Goal: Navigation & Orientation: Find specific page/section

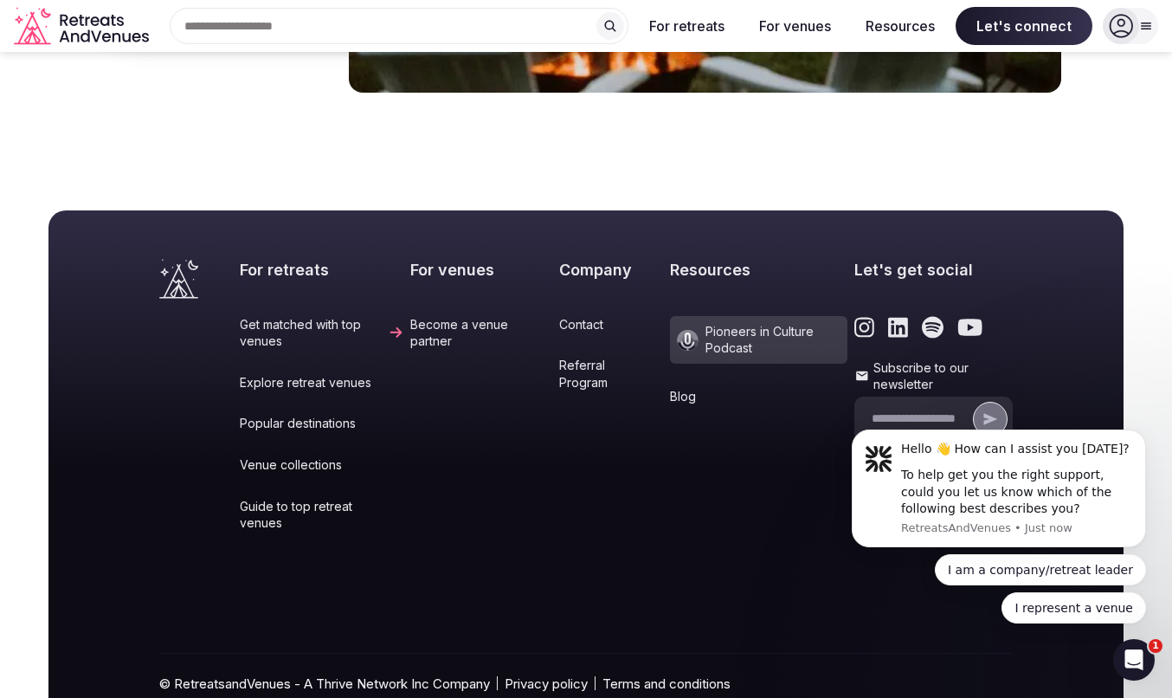
scroll to position [7252, 0]
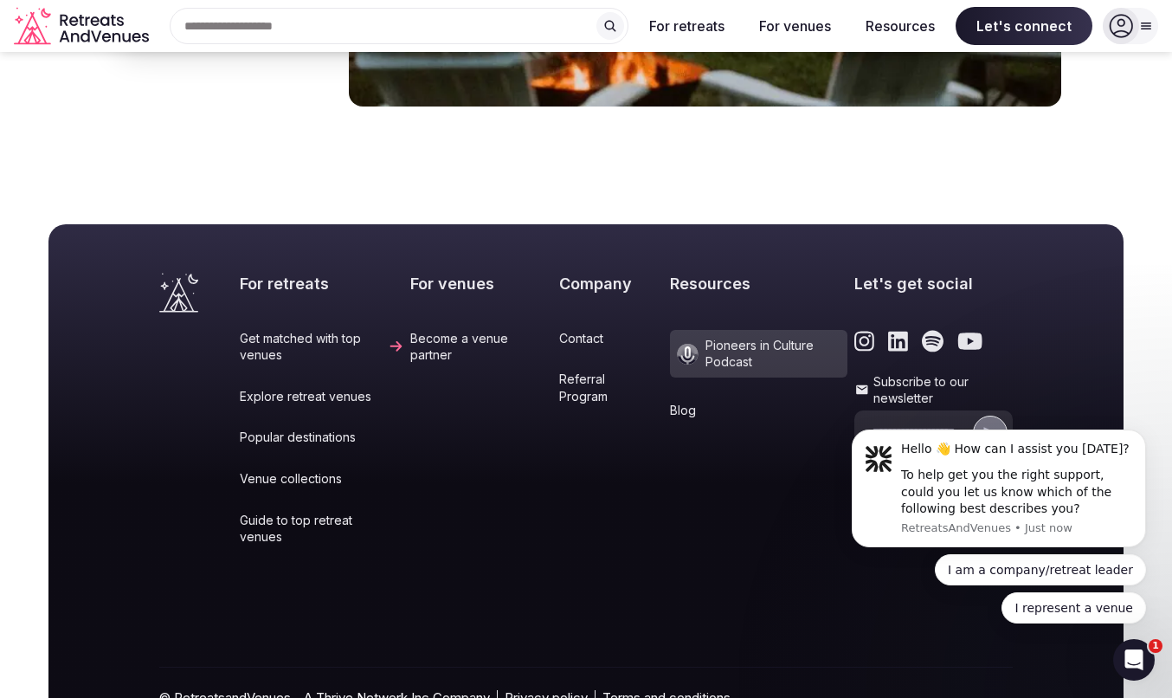
click at [656, 688] on link "Terms and conditions" at bounding box center [666, 697] width 128 height 18
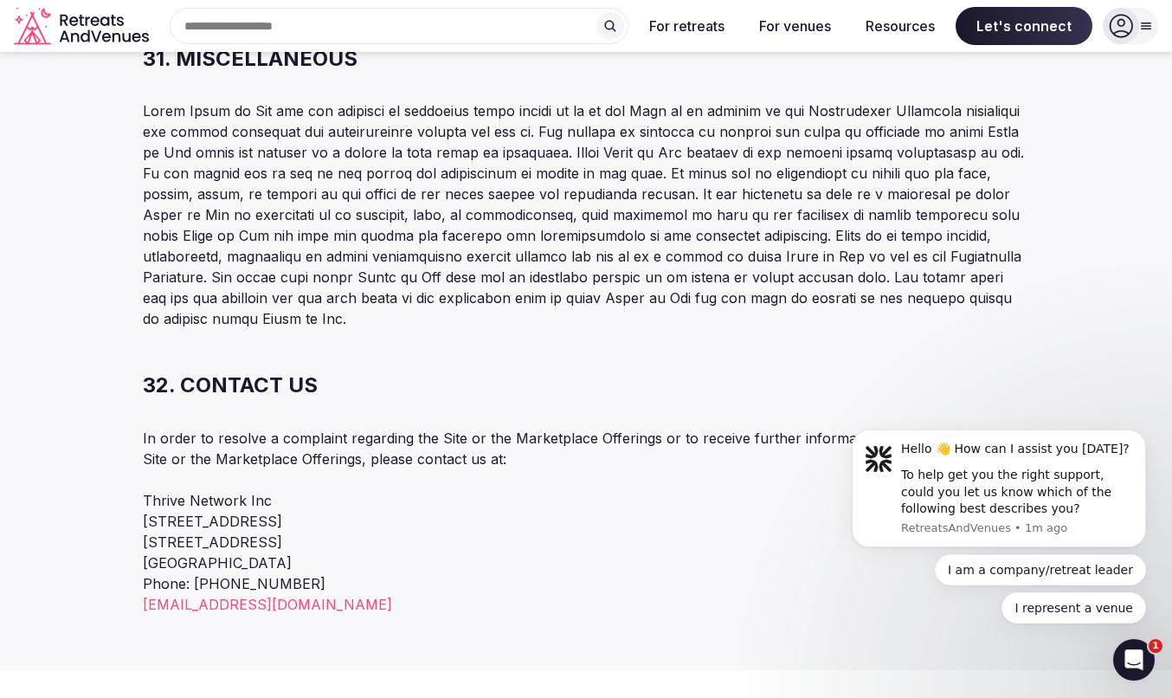
scroll to position [11707, 0]
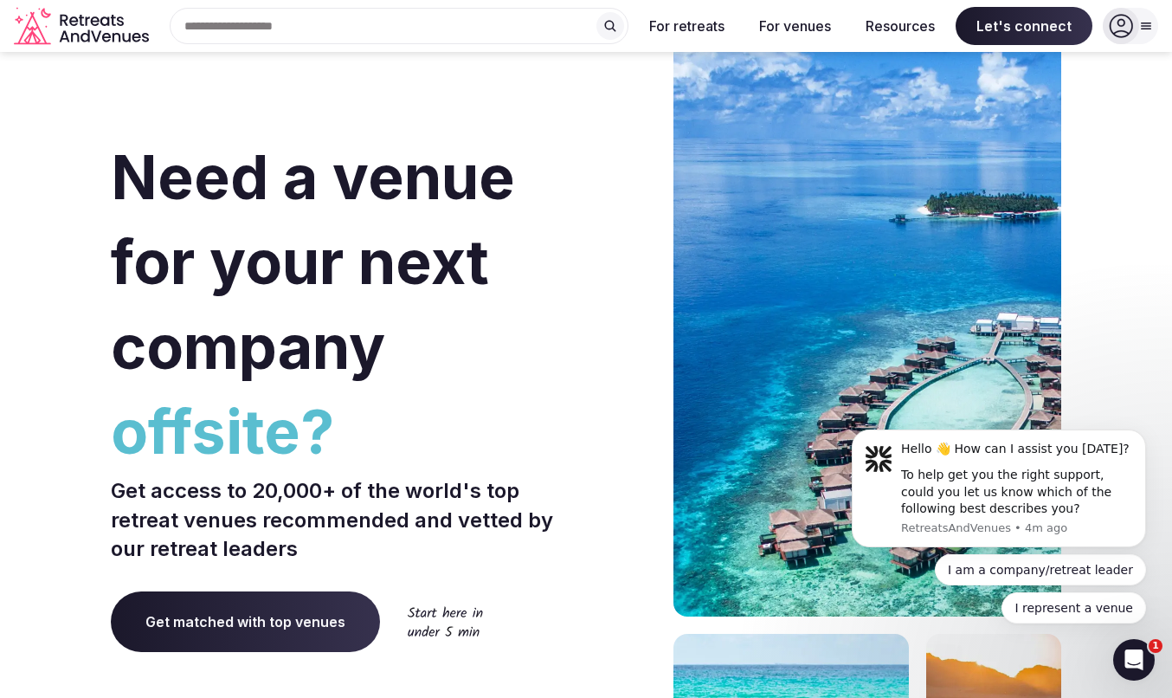
click at [275, 23] on input "text" at bounding box center [399, 26] width 459 height 36
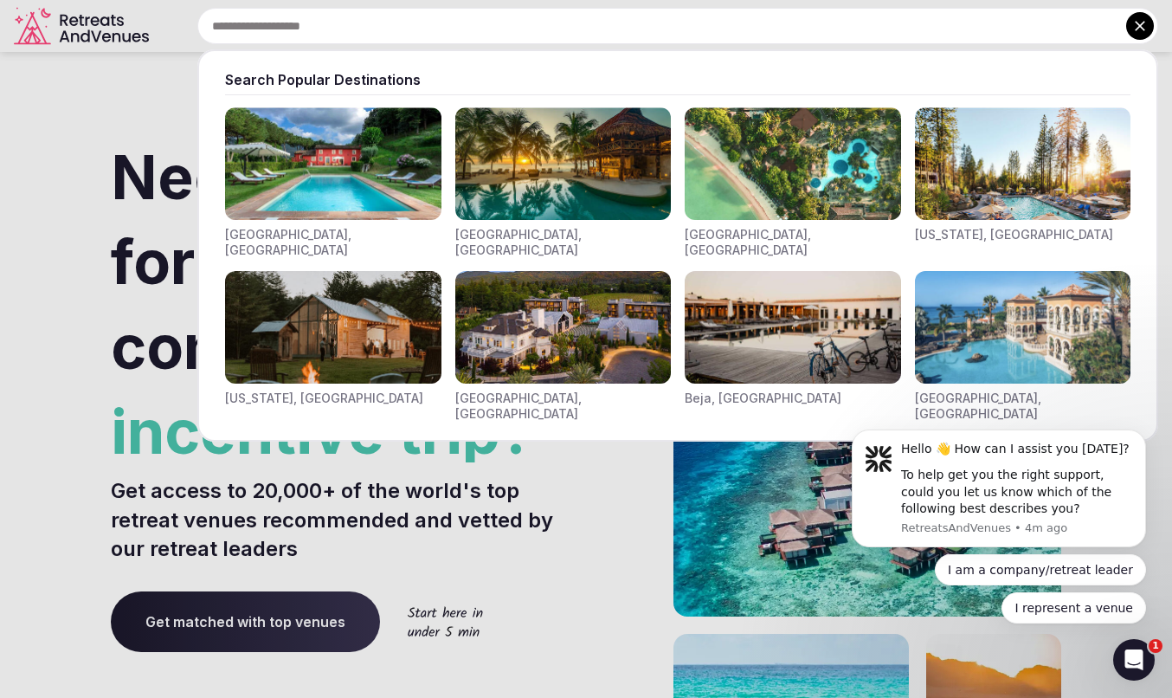
click at [299, 159] on img "Visit venues for Toscana, Italy" at bounding box center [333, 163] width 216 height 113
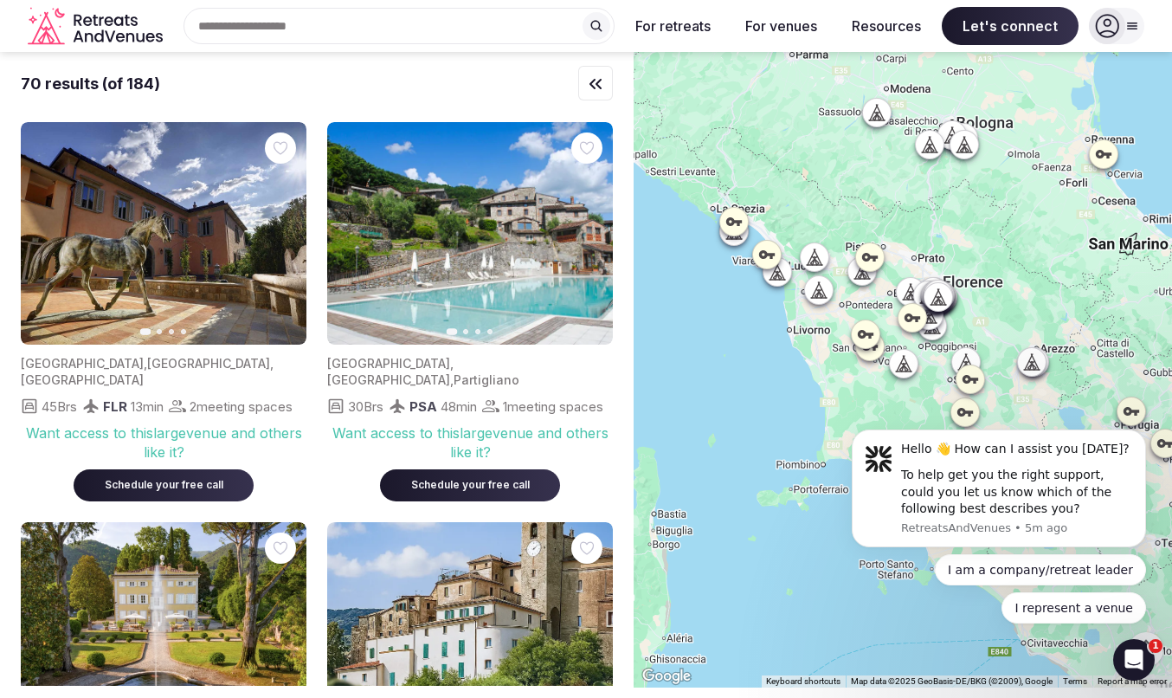
click at [338, 35] on div "Search Popular Destinations [GEOGRAPHIC_DATA], [GEOGRAPHIC_DATA] [GEOGRAPHIC_DA…" at bounding box center [392, 26] width 445 height 36
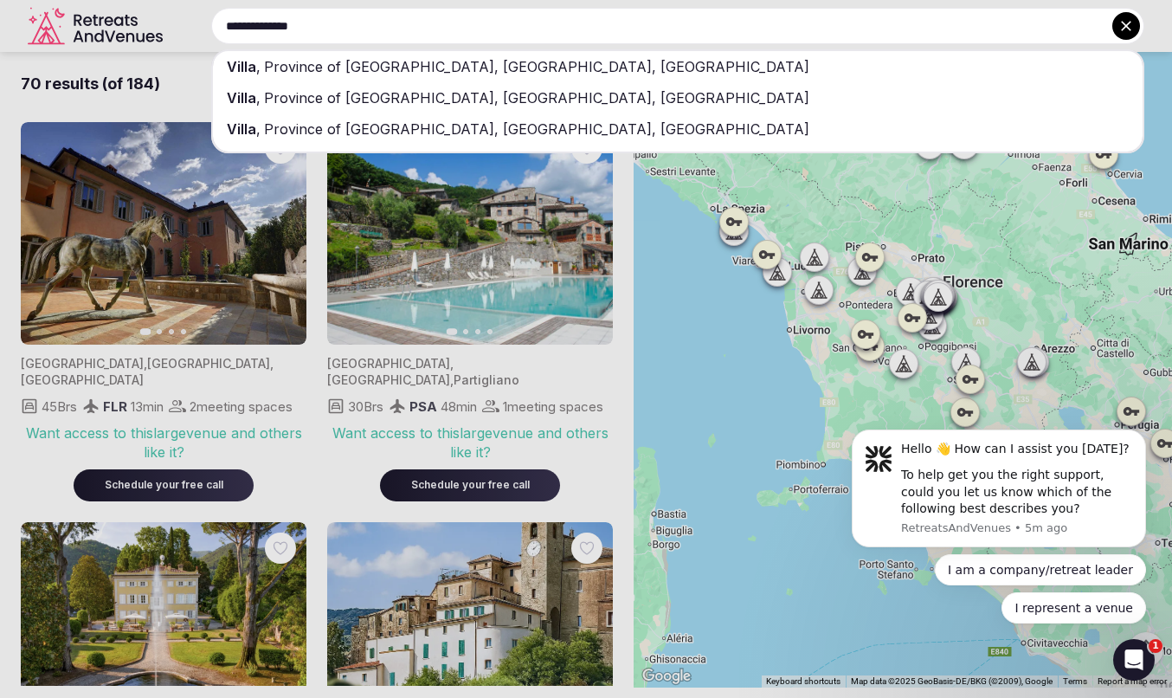
type input "**********"
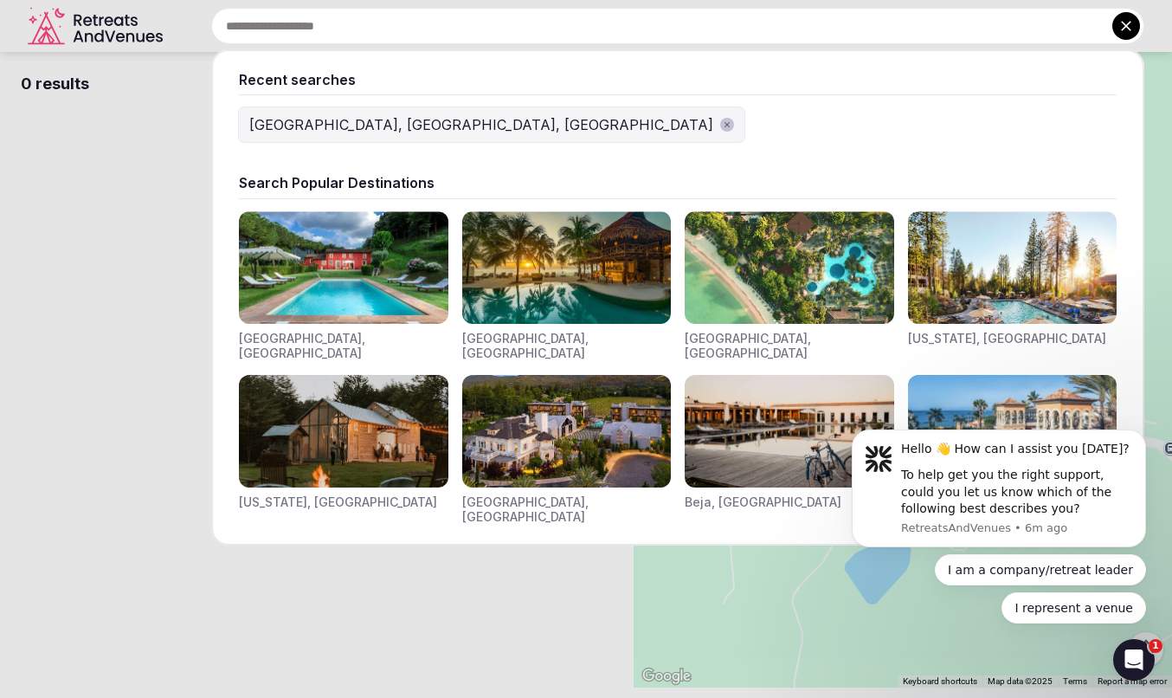
click at [347, 28] on input "text" at bounding box center [677, 26] width 933 height 36
click at [286, 266] on img "Visit venues for Toscana, Italy" at bounding box center [343, 267] width 209 height 113
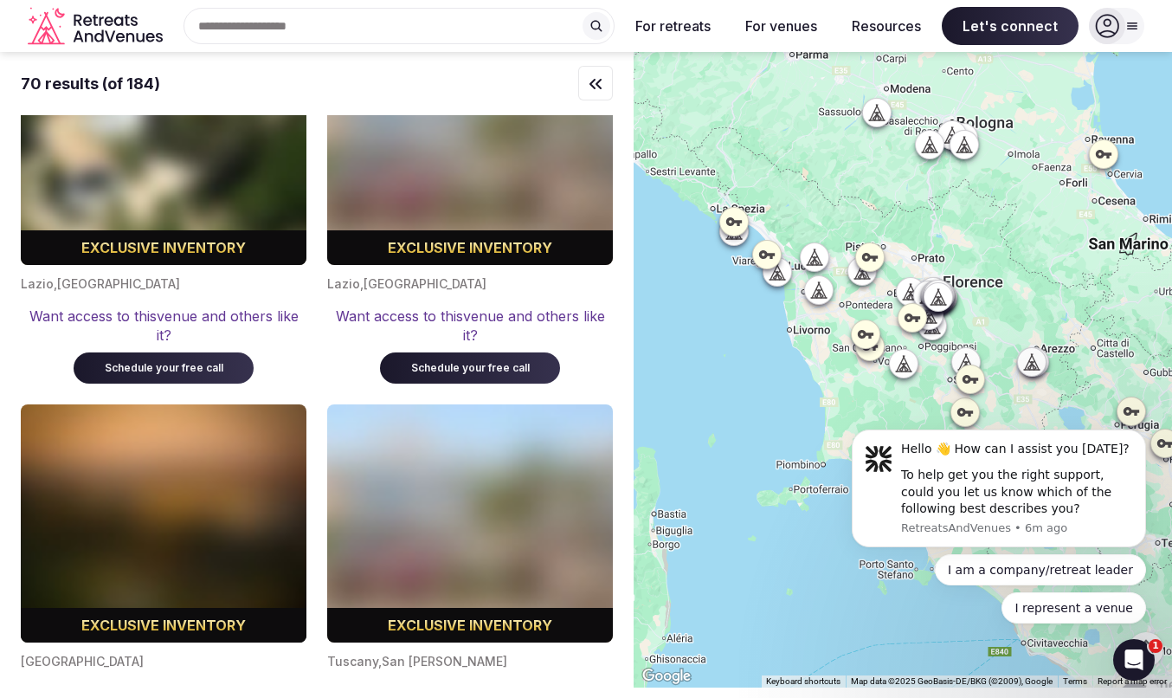
scroll to position [13284, 0]
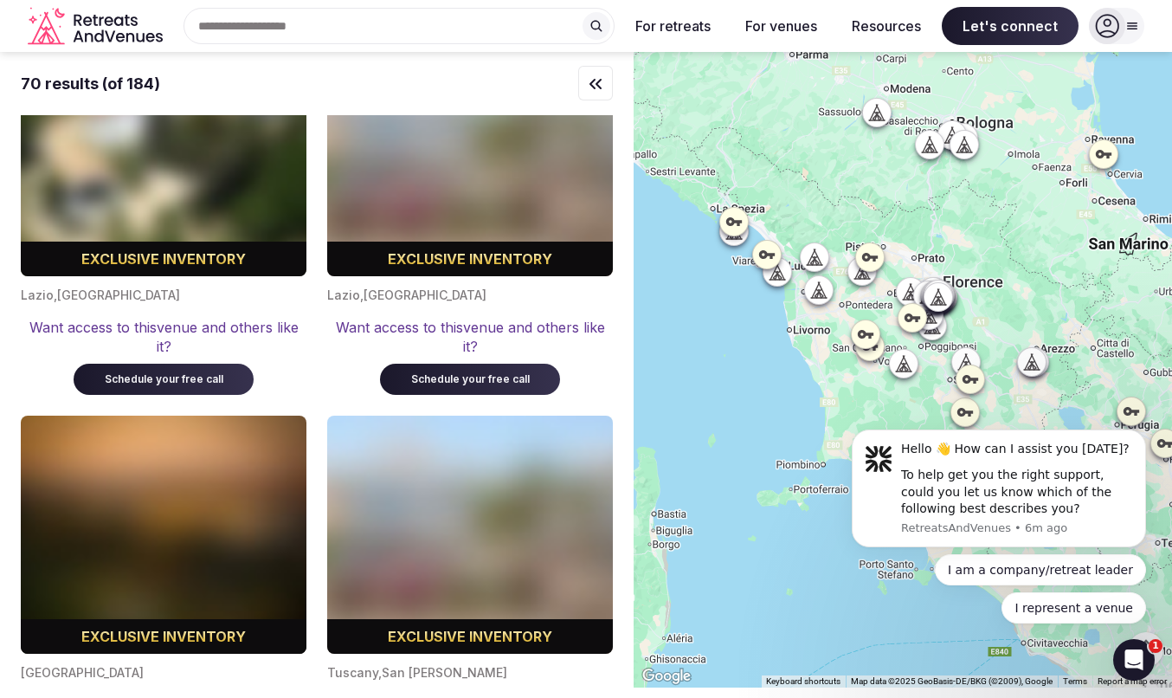
click at [913, 313] on icon at bounding box center [912, 317] width 17 height 17
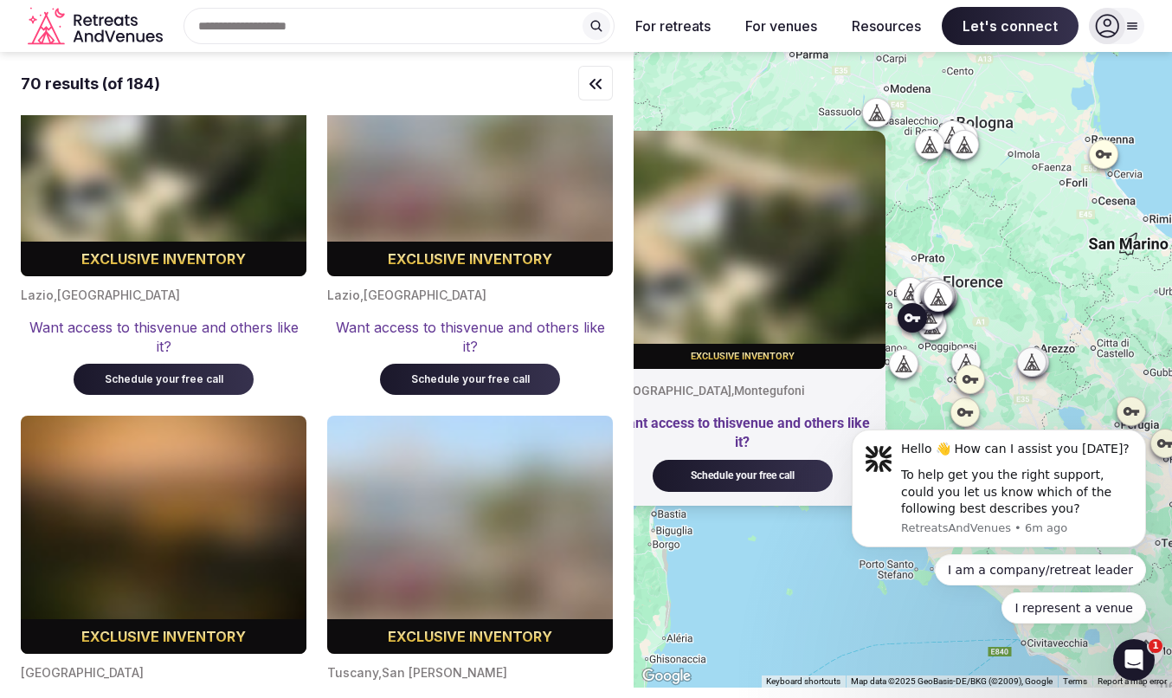
click at [916, 338] on div "Exclusive inventory [GEOGRAPHIC_DATA] , Montegufoni Want access to this venue a…" at bounding box center [903, 369] width 538 height 635
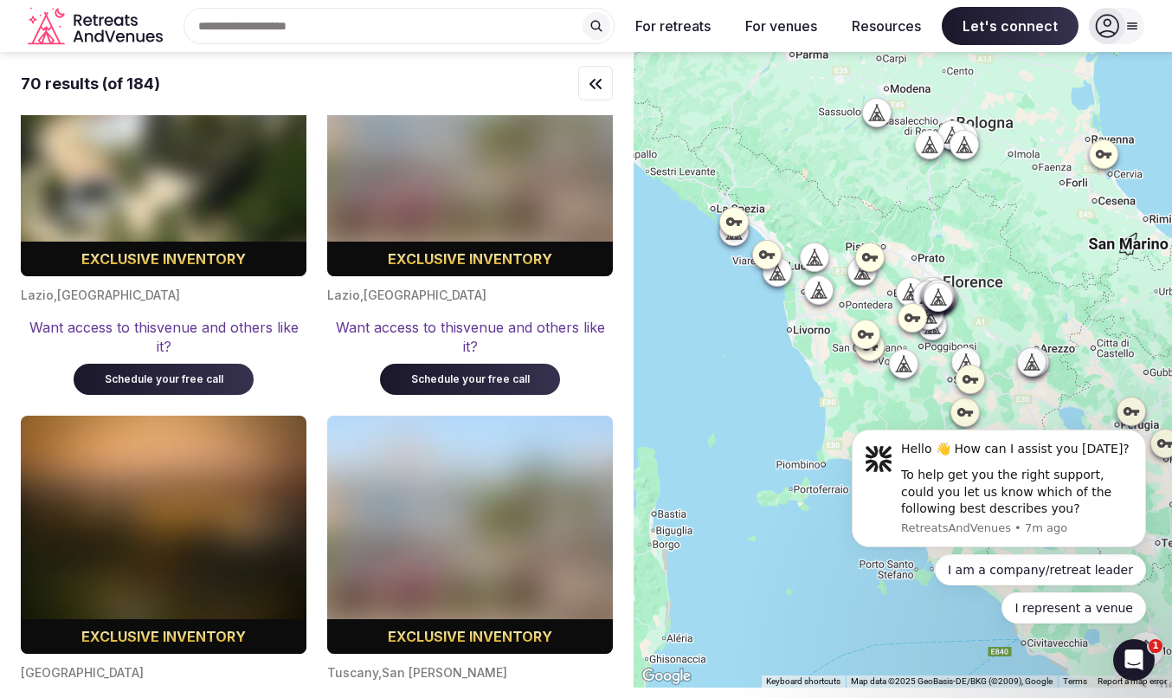
click at [859, 325] on icon at bounding box center [865, 333] width 17 height 17
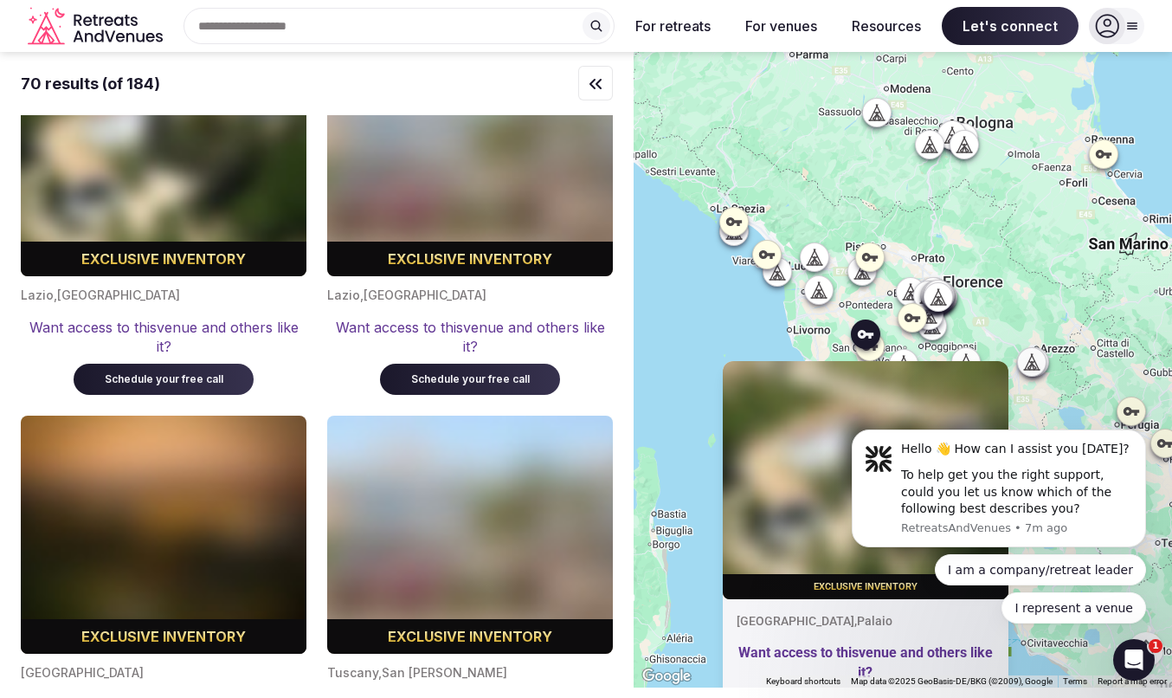
click at [865, 277] on icon at bounding box center [864, 276] width 4 height 6
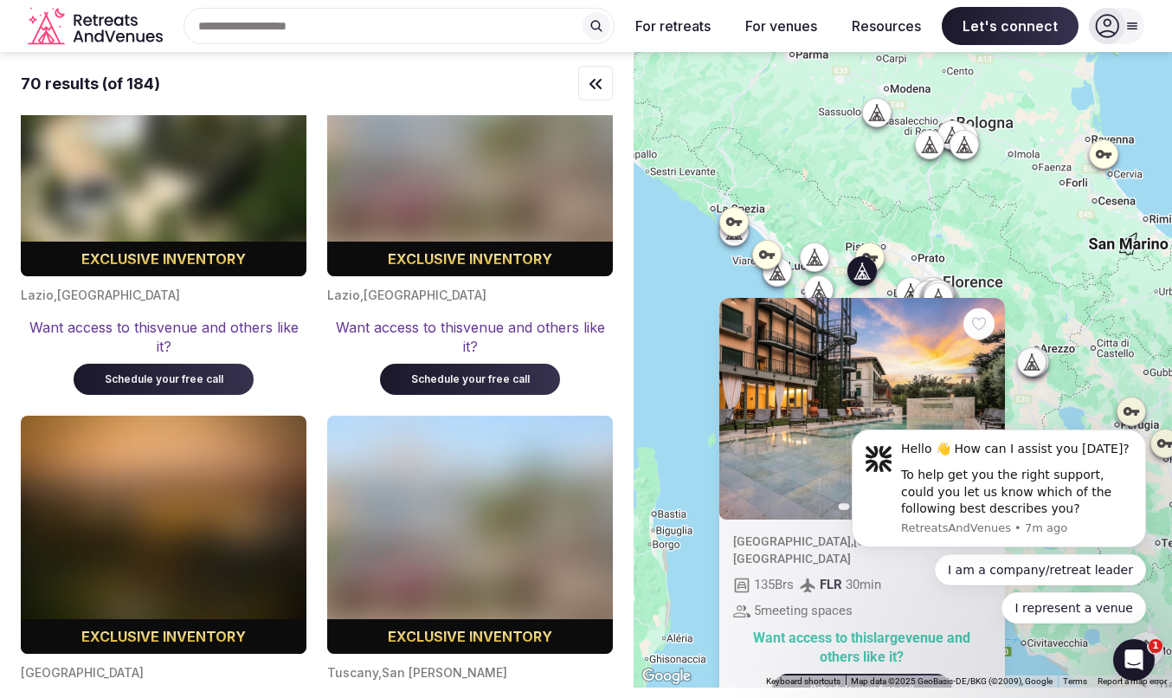
click at [908, 292] on icon at bounding box center [908, 292] width 8 height 16
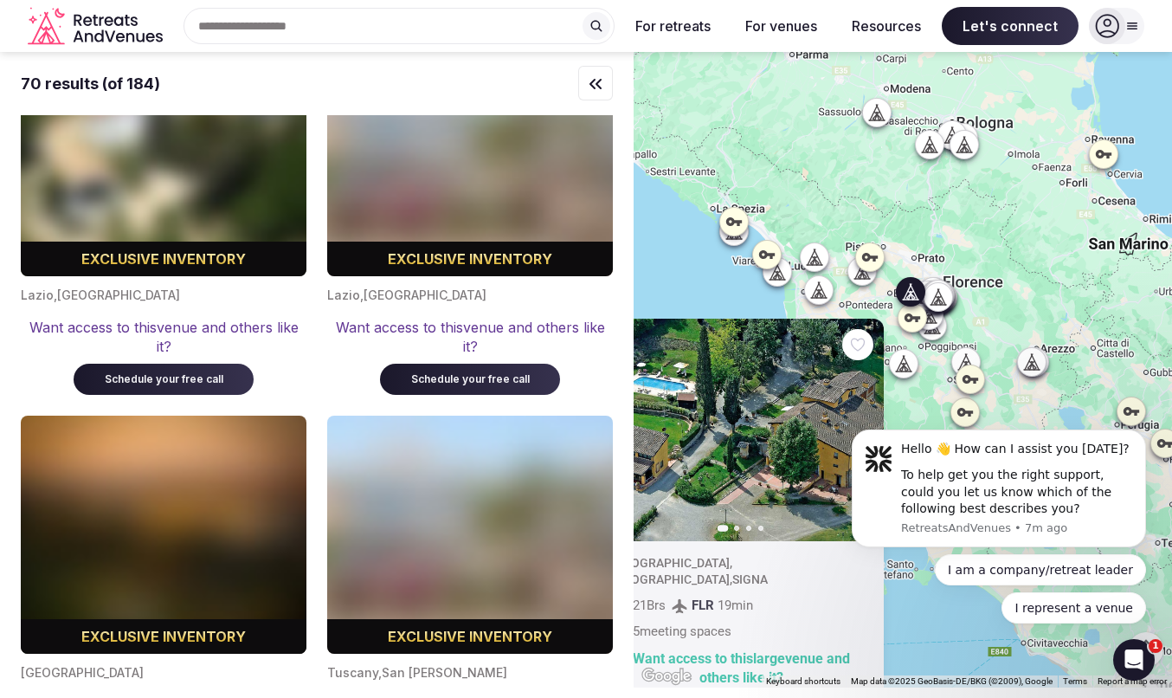
click at [936, 297] on icon at bounding box center [937, 296] width 17 height 17
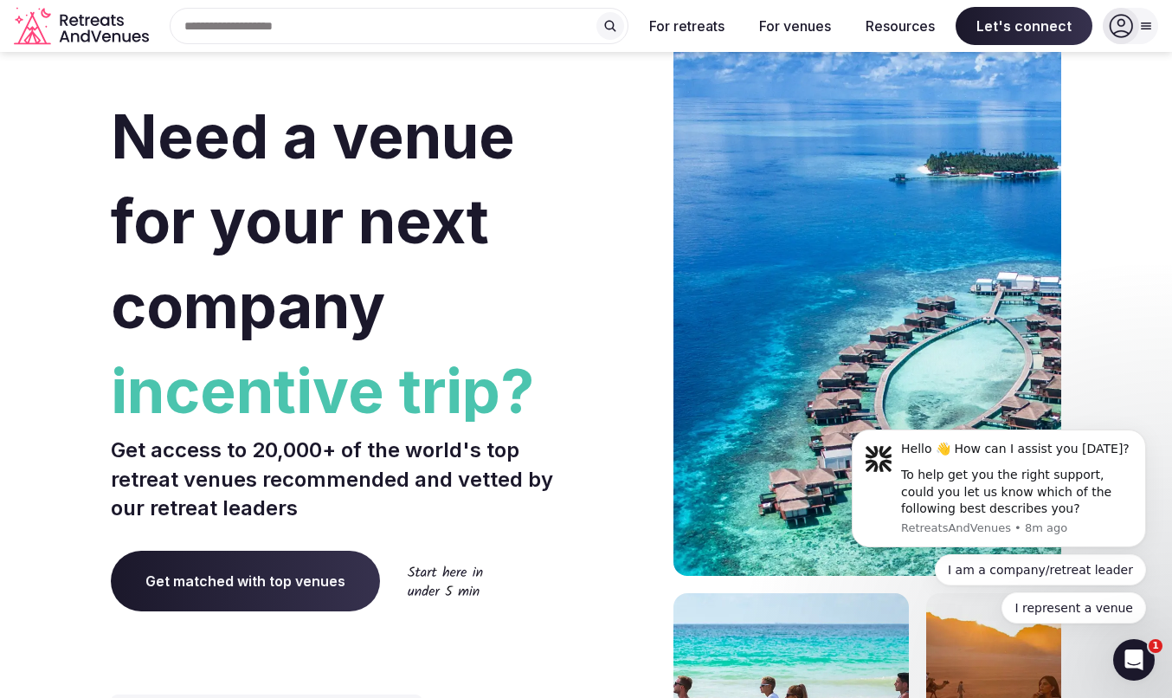
scroll to position [45, 0]
